Goal: Task Accomplishment & Management: Manage account settings

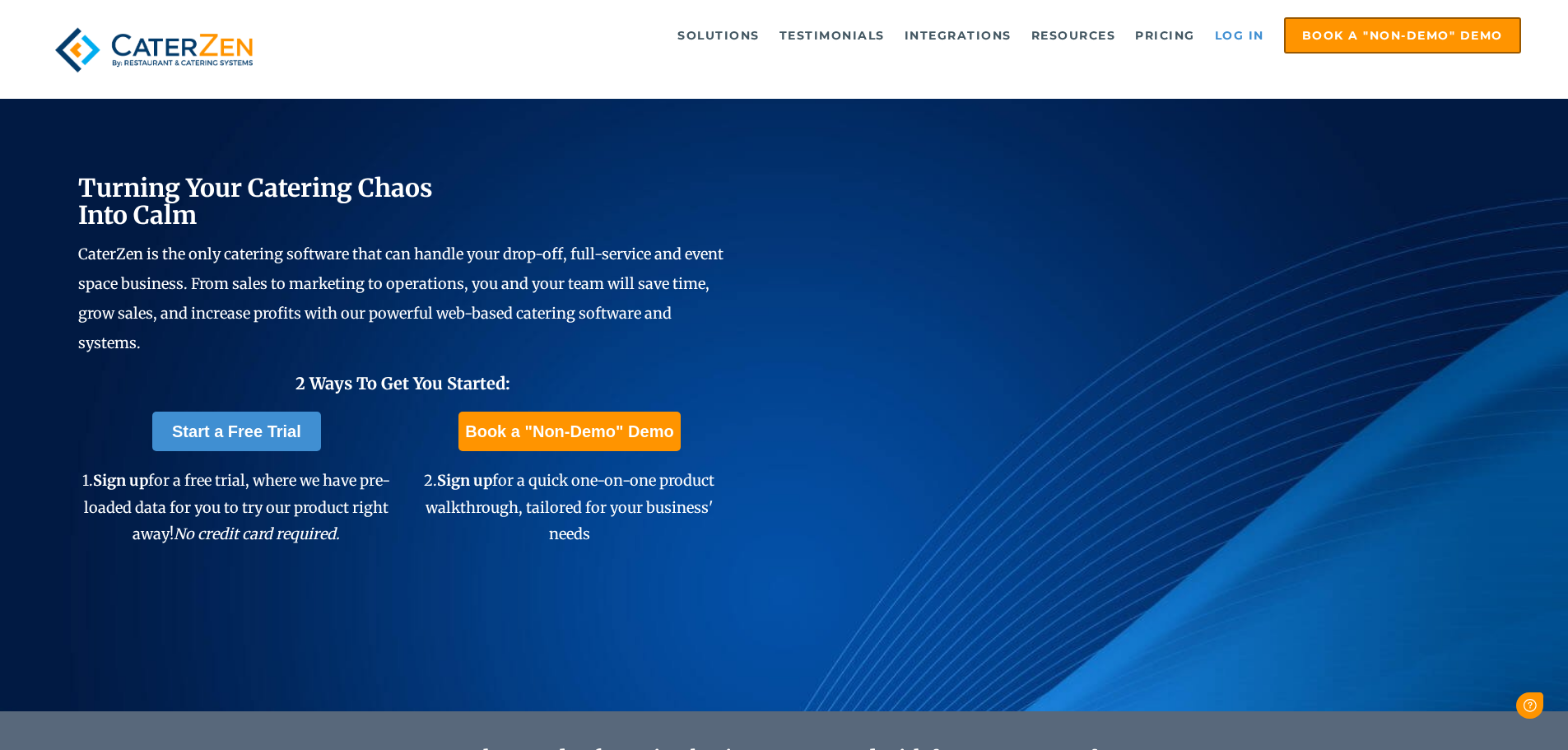
click at [1234, 38] on link "Log in" at bounding box center [1239, 36] width 66 height 33
click at [1230, 32] on link "Log in" at bounding box center [1239, 36] width 66 height 33
click at [1234, 37] on link "Log in" at bounding box center [1239, 36] width 66 height 33
